Goal: Book appointment/travel/reservation: Book appointment/travel/reservation

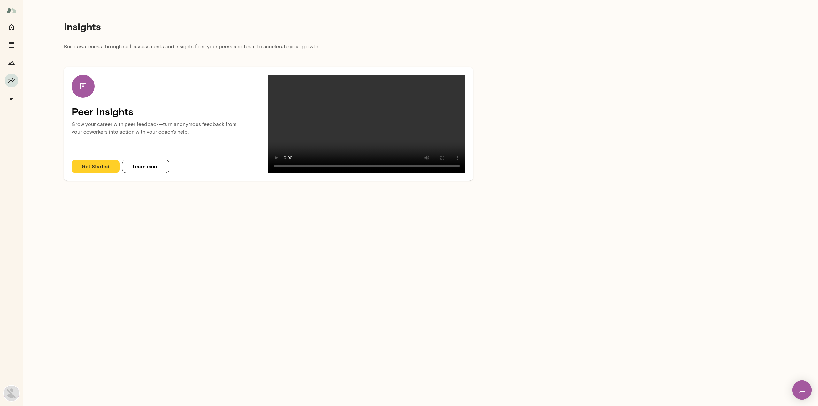
click at [12, 391] on img at bounding box center [11, 393] width 15 height 15
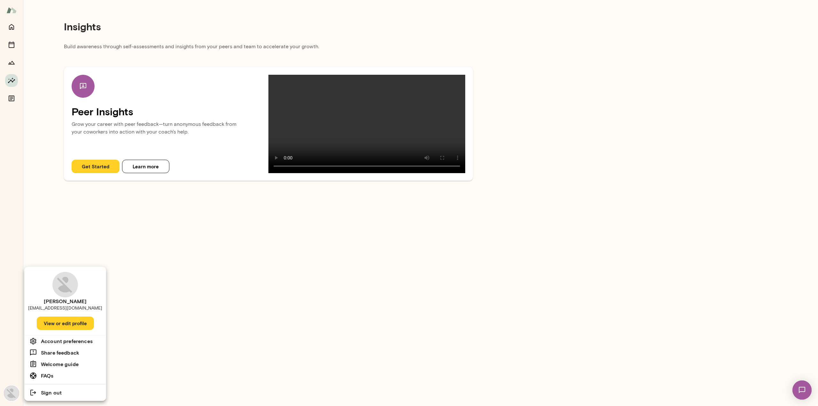
click at [32, 87] on div at bounding box center [409, 203] width 818 height 406
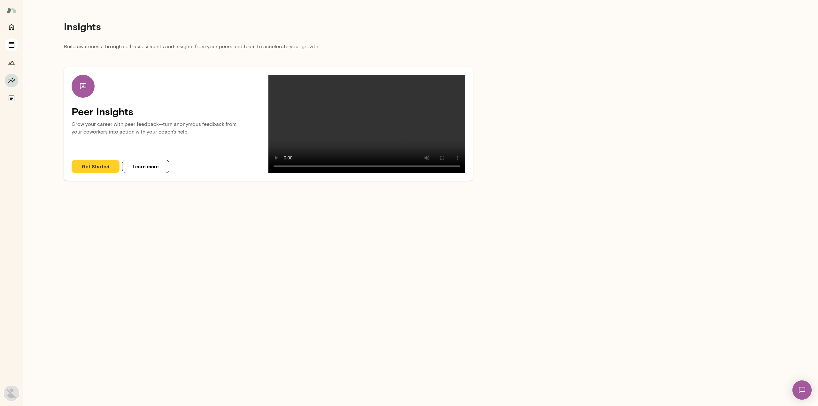
click at [11, 45] on icon "Sessions" at bounding box center [12, 45] width 8 height 8
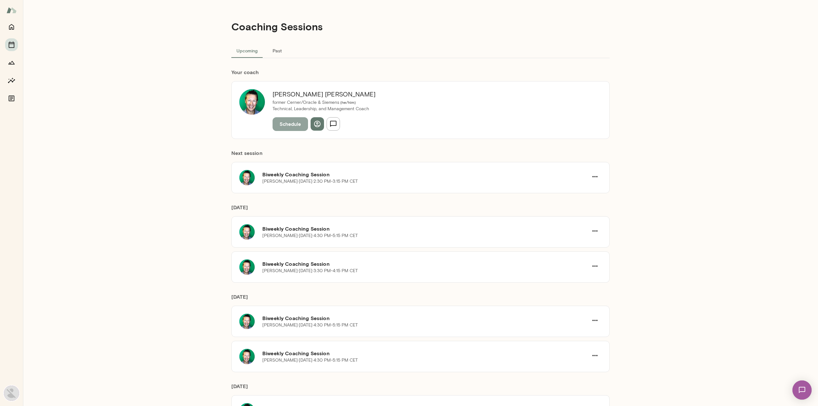
click at [297, 126] on button "Schedule" at bounding box center [289, 123] width 35 height 13
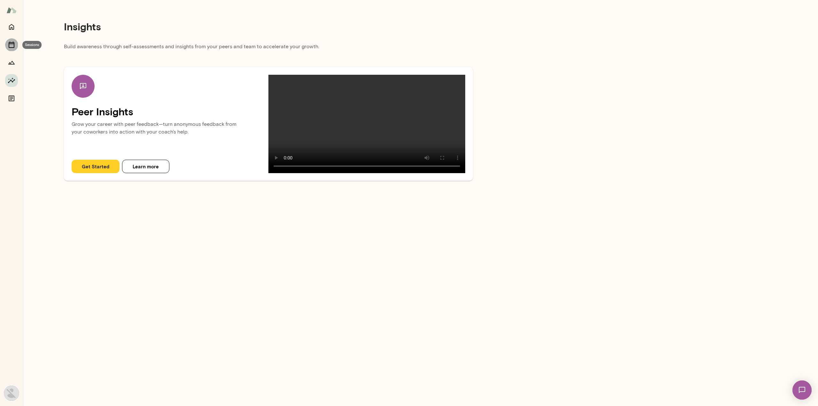
click at [14, 46] on icon "Sessions" at bounding box center [12, 45] width 8 height 8
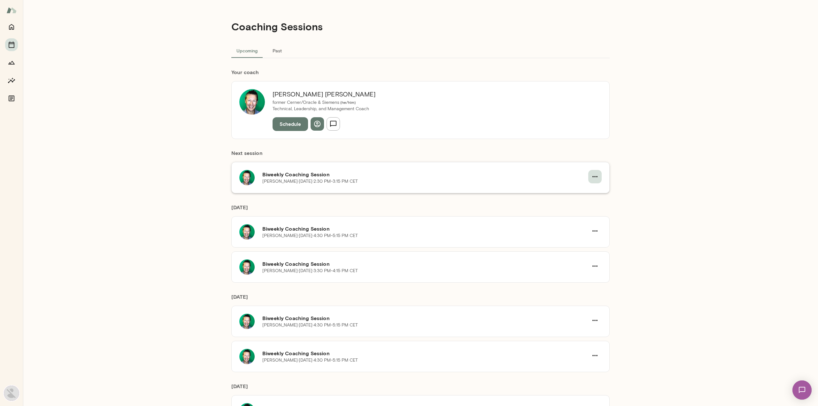
click at [597, 174] on button "button" at bounding box center [594, 176] width 13 height 13
click at [582, 189] on span "Reschedule" at bounding box center [580, 191] width 27 height 6
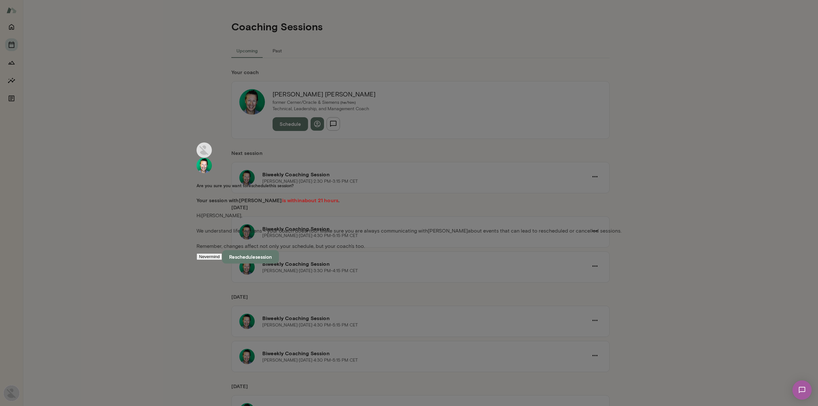
click at [279, 257] on button "Reschedule session" at bounding box center [250, 256] width 57 height 13
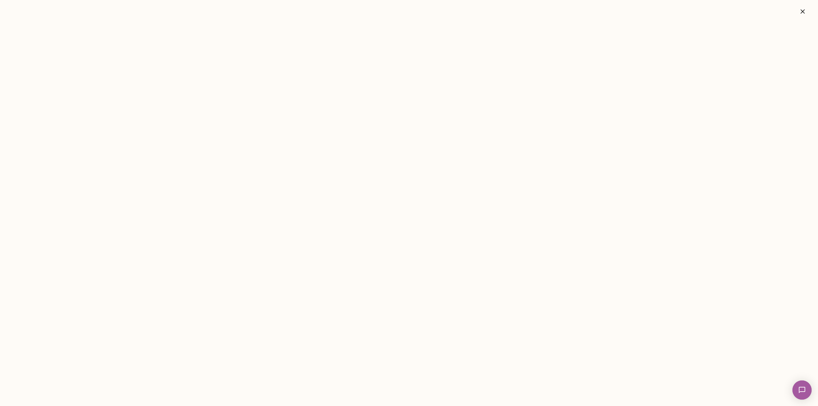
click at [801, 392] on img at bounding box center [802, 390] width 26 height 26
click at [27, 39] on div at bounding box center [23, 36] width 8 height 8
click at [49, 122] on div "Wow! TY so much :)" at bounding box center [48, 123] width 96 height 3
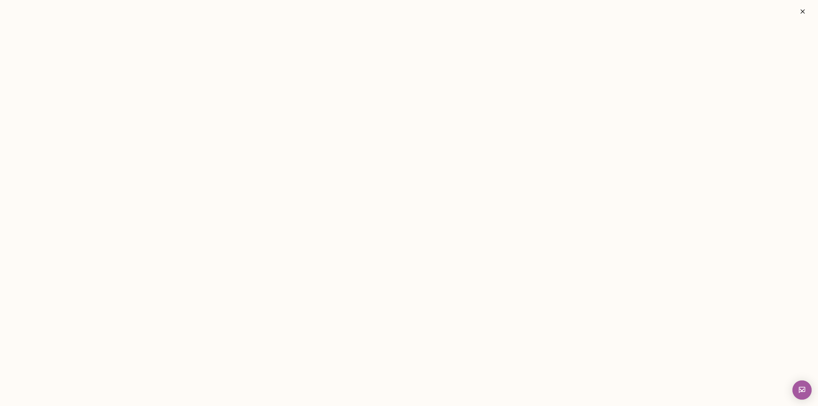
click at [36, 401] on div at bounding box center [65, 402] width 61 height 3
click at [35, 371] on div at bounding box center [93, 379] width 116 height 17
